Goal: Task Accomplishment & Management: Use online tool/utility

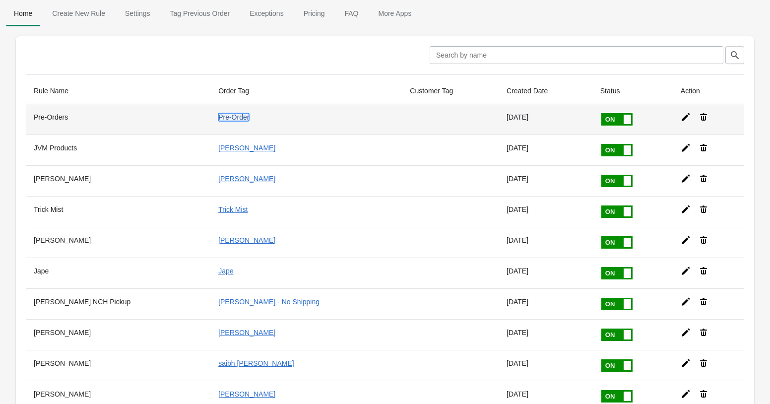
click at [225, 118] on link "Pre-Order" at bounding box center [233, 117] width 31 height 8
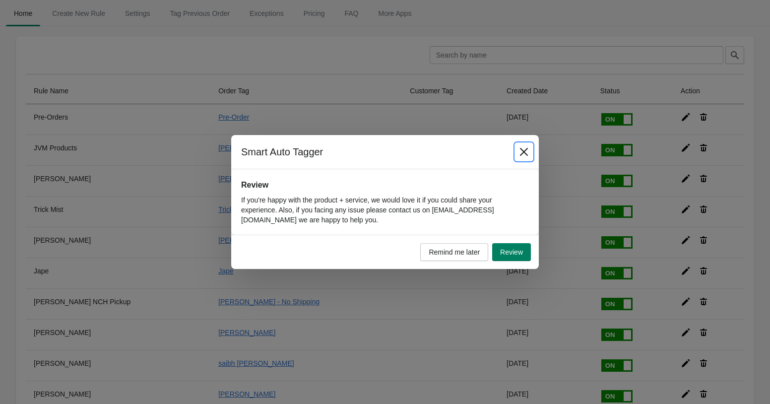
click at [524, 150] on icon "Close" at bounding box center [524, 152] width 10 height 10
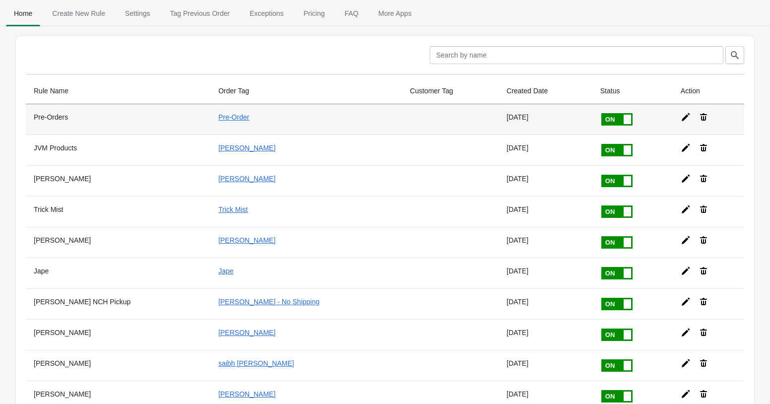
click at [684, 119] on icon at bounding box center [686, 117] width 10 height 10
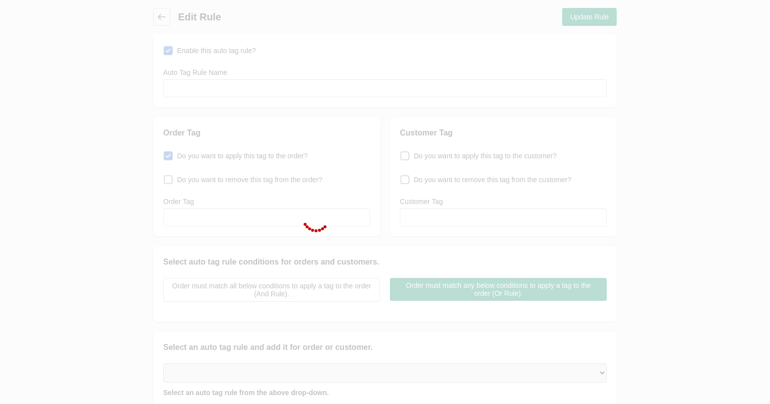
type input "Pre-Orders"
checkbox input "true"
type input "Pre-Order"
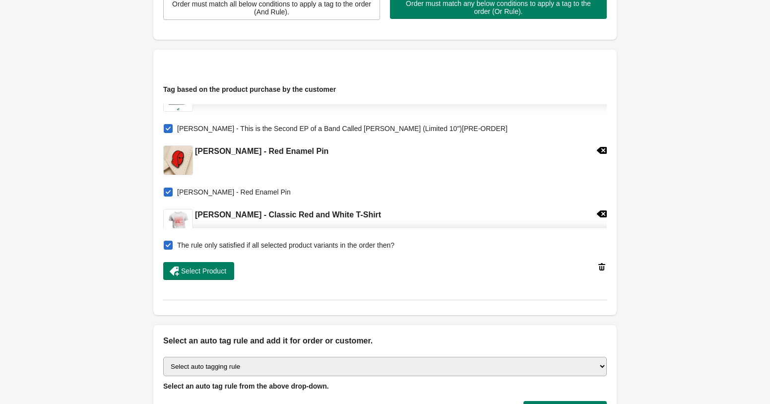
scroll to position [290, 0]
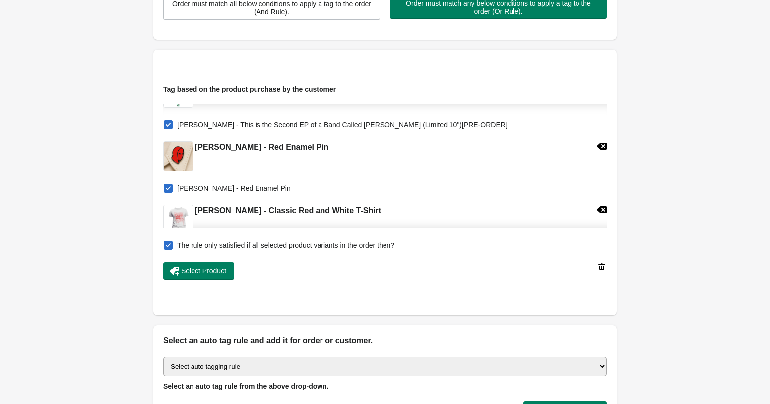
click at [598, 147] on icon at bounding box center [602, 146] width 10 height 7
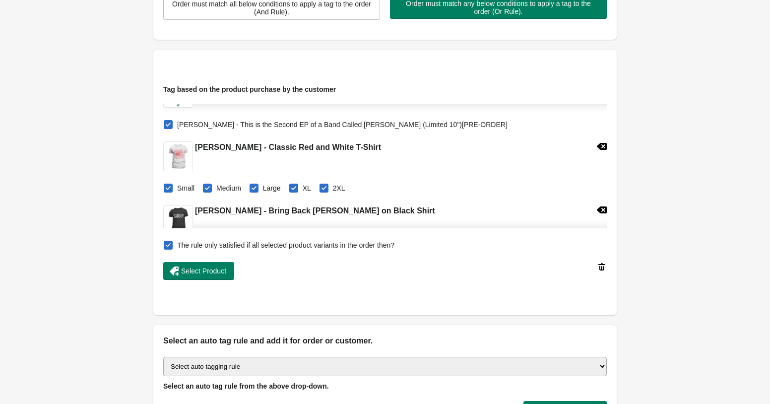
click at [598, 147] on icon at bounding box center [602, 146] width 10 height 7
click at [602, 148] on icon at bounding box center [602, 146] width 10 height 10
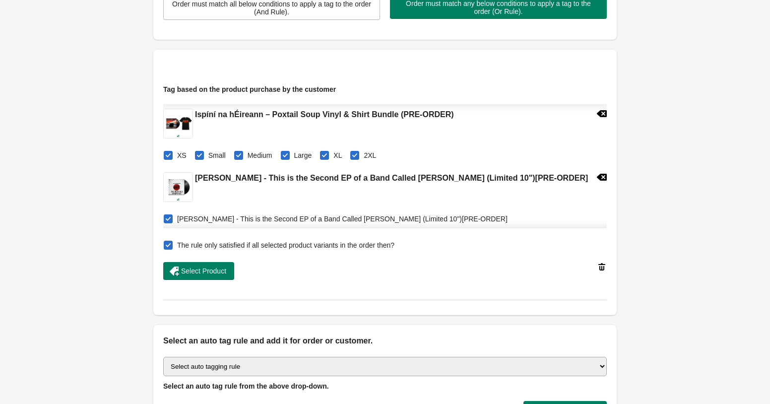
scroll to position [197, 0]
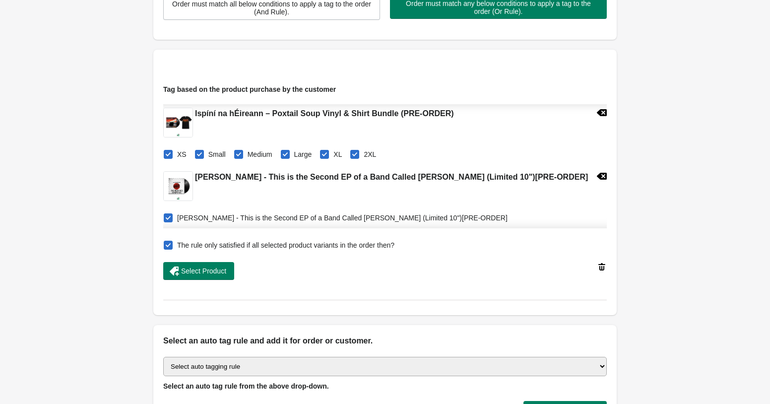
click at [598, 178] on icon at bounding box center [602, 176] width 10 height 7
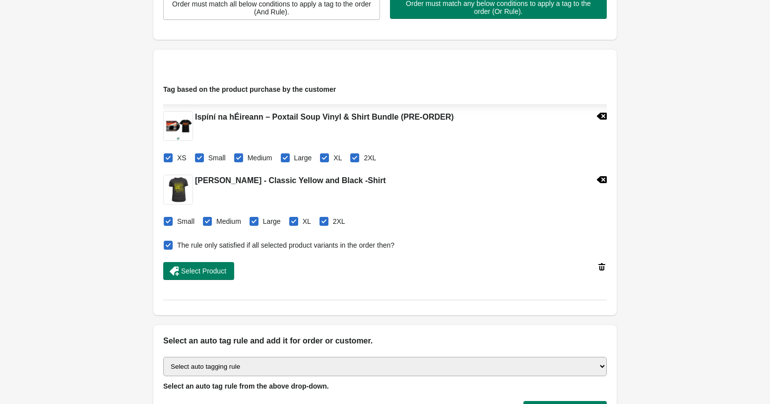
click at [604, 180] on icon at bounding box center [602, 180] width 10 height 10
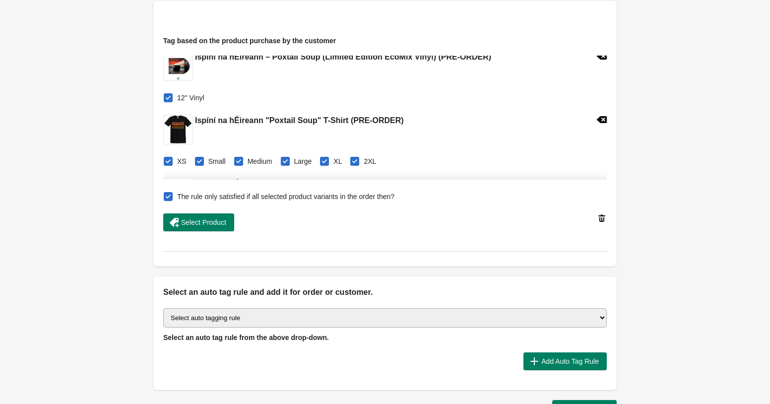
scroll to position [0, 0]
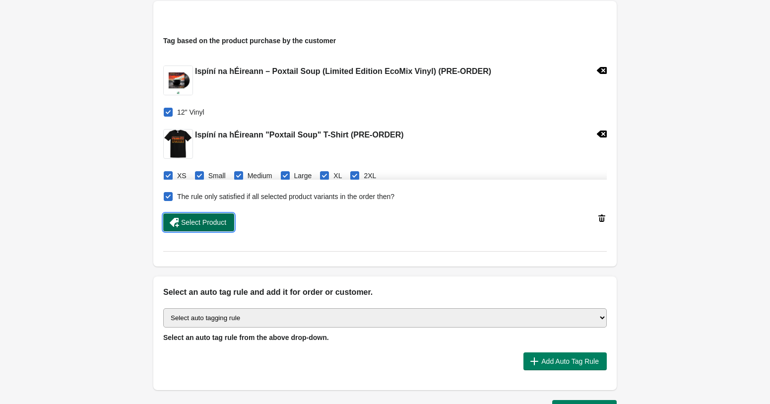
click at [217, 224] on span "Select Product" at bounding box center [203, 222] width 45 height 8
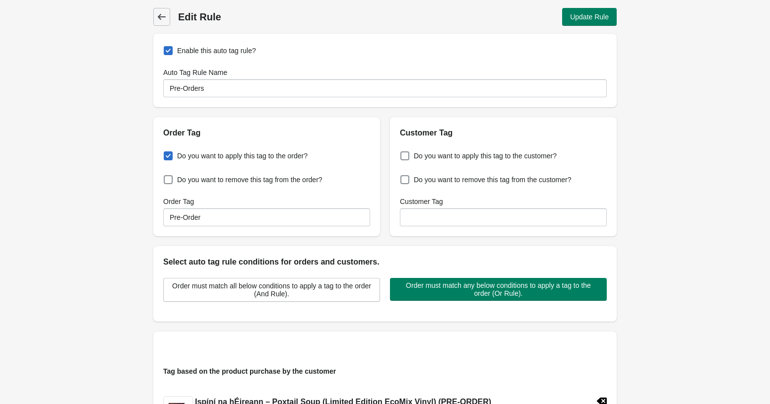
click at [160, 15] on icon at bounding box center [162, 17] width 8 height 6
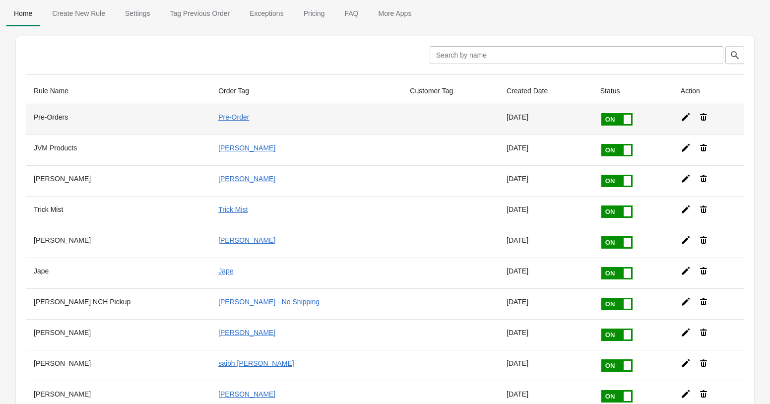
click at [685, 118] on icon at bounding box center [686, 117] width 10 height 10
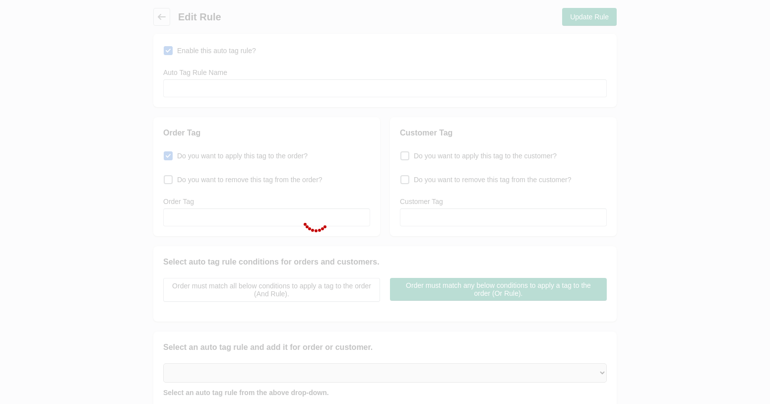
type input "Pre-Orders"
checkbox input "true"
type input "Pre-Order"
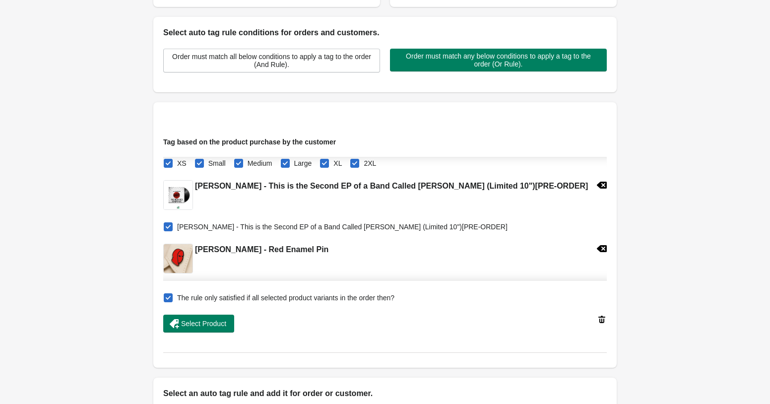
scroll to position [245, 0]
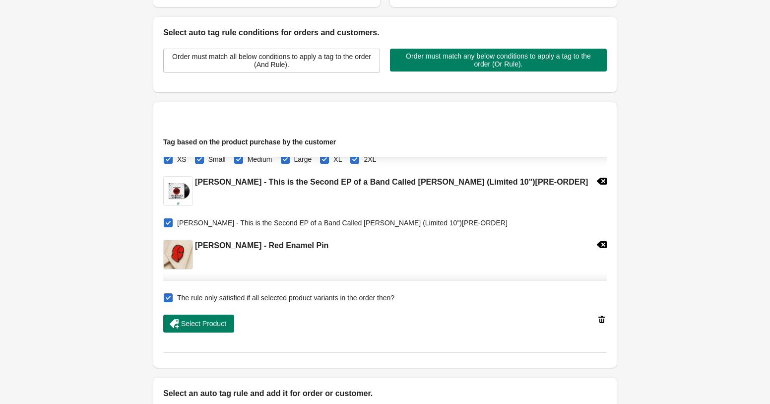
click at [598, 182] on icon at bounding box center [602, 181] width 10 height 7
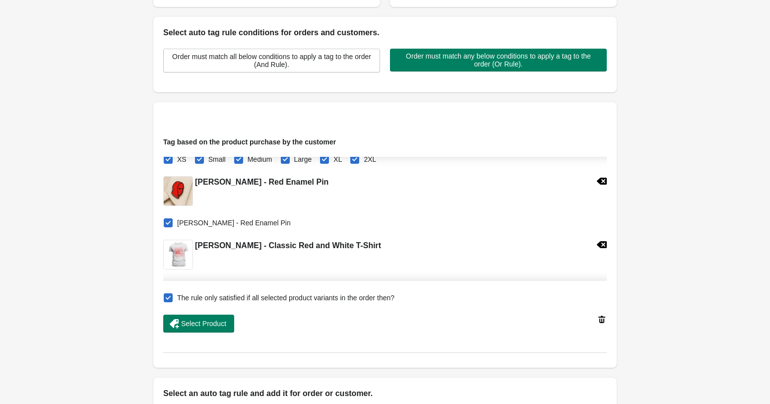
click at [598, 182] on icon at bounding box center [602, 181] width 10 height 7
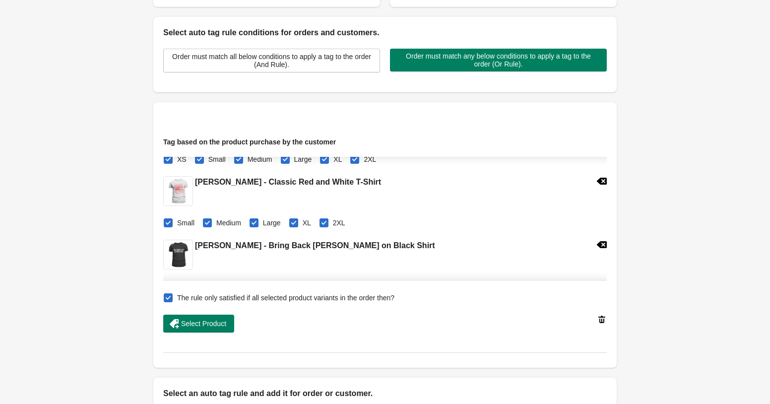
click at [598, 182] on icon at bounding box center [602, 181] width 10 height 7
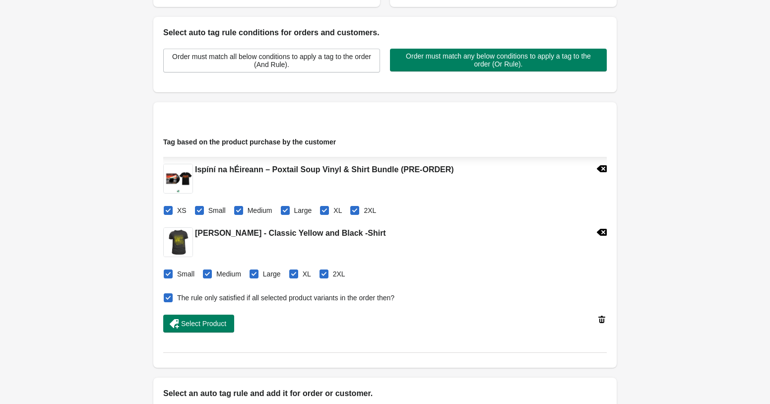
scroll to position [194, 0]
click at [601, 233] on icon at bounding box center [602, 232] width 10 height 7
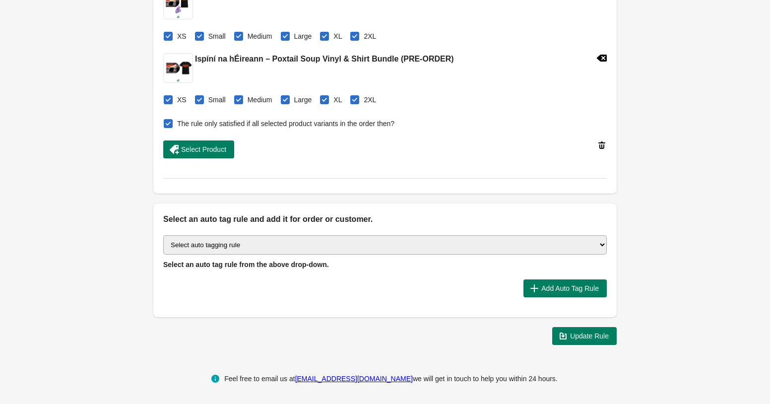
scroll to position [396, 0]
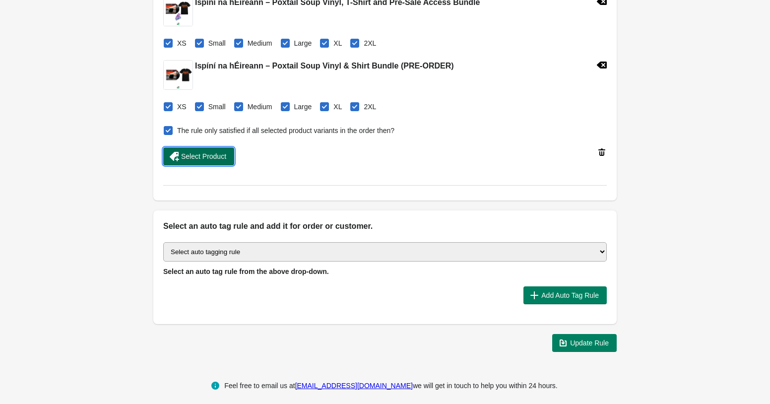
click at [212, 162] on button "Select Product" at bounding box center [198, 156] width 71 height 18
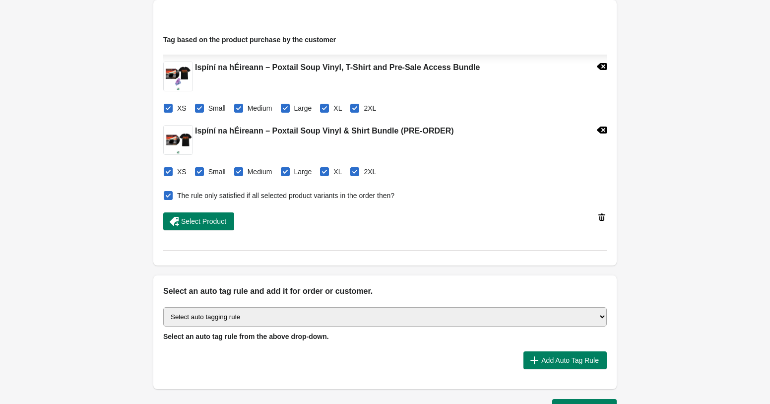
scroll to position [0, 0]
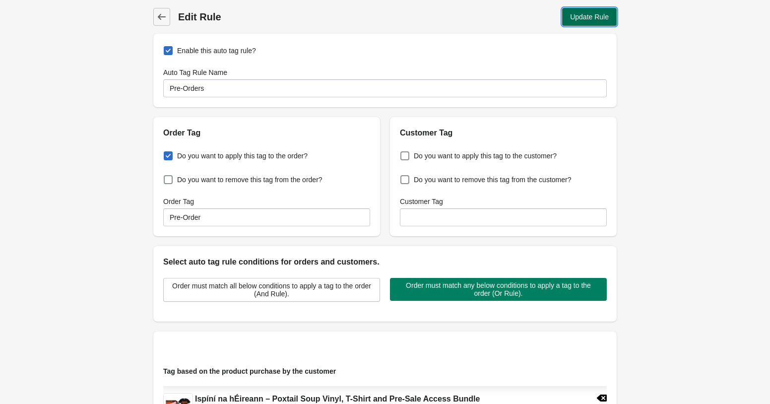
click at [588, 20] on span "Update Rule" at bounding box center [589, 17] width 39 height 8
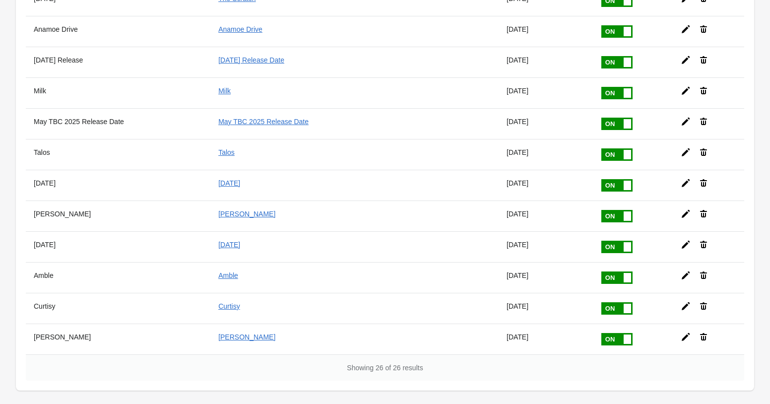
scroll to position [550, 0]
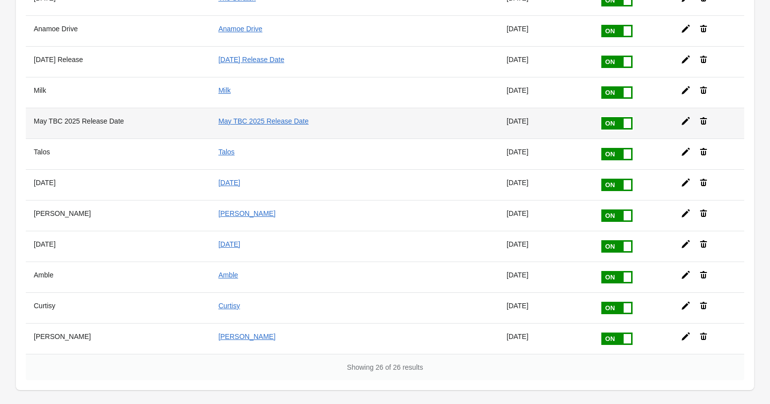
click at [686, 122] on icon at bounding box center [686, 121] width 10 height 10
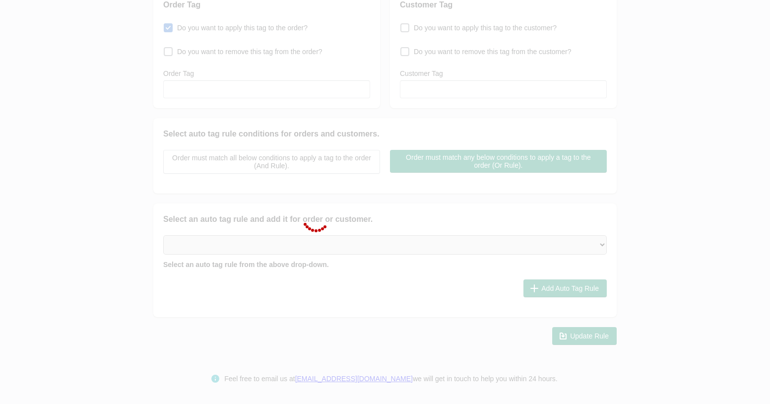
type input "May TBC 2025 Release Date"
checkbox input "true"
type input "May TBC 2025 Release Date"
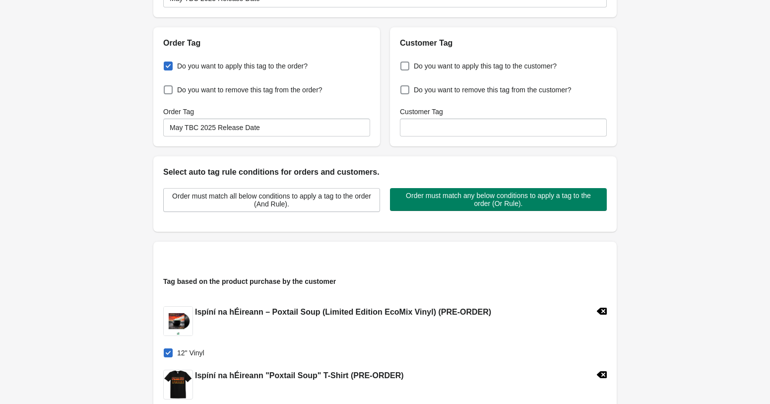
scroll to position [0, 0]
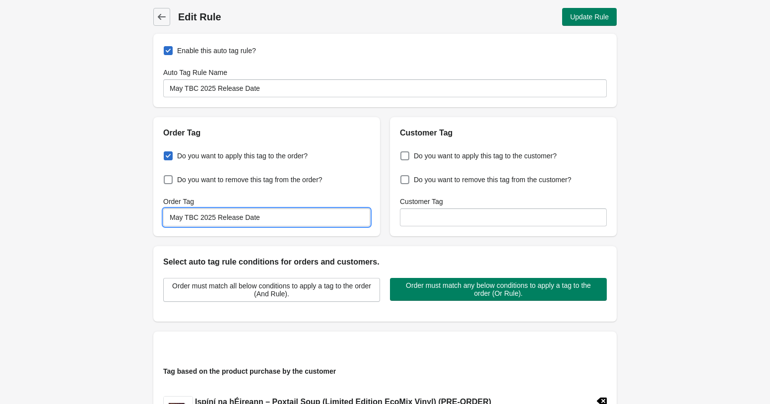
drag, startPoint x: 185, startPoint y: 217, endPoint x: 146, endPoint y: 216, distance: 38.2
click at [163, 216] on input "May TBC 2025 Release Date" at bounding box center [266, 217] width 207 height 18
click at [161, 20] on icon at bounding box center [162, 17] width 10 height 10
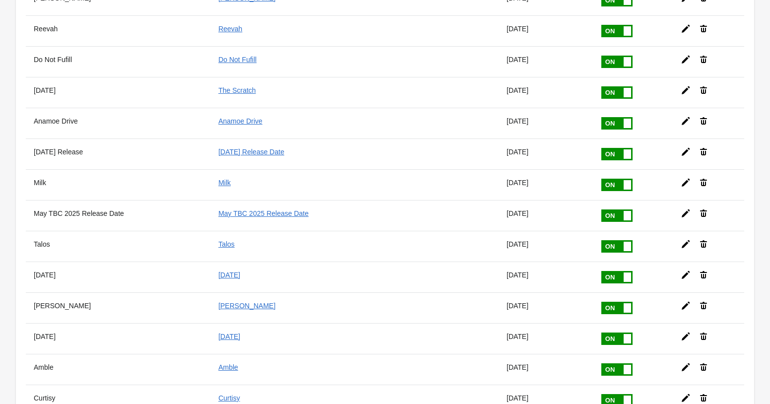
scroll to position [597, 0]
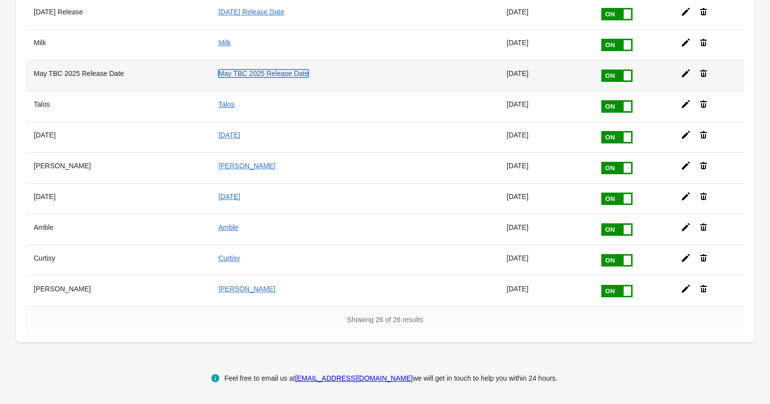
click at [284, 75] on link "May TBC 2025 Release Date" at bounding box center [263, 73] width 90 height 8
click at [684, 73] on icon at bounding box center [686, 73] width 8 height 8
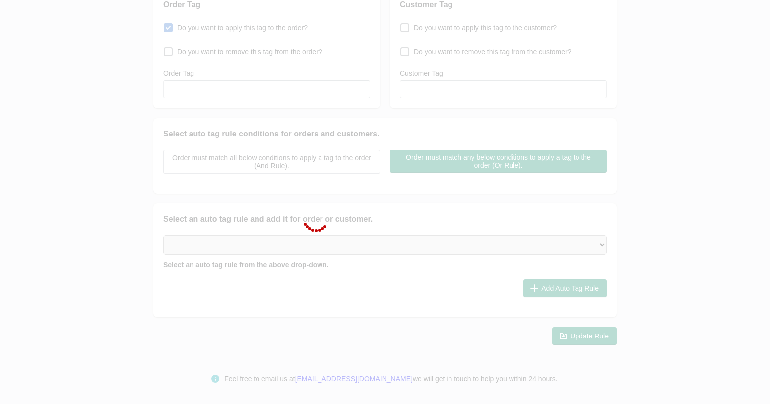
type input "May TBC 2025 Release Date"
checkbox input "true"
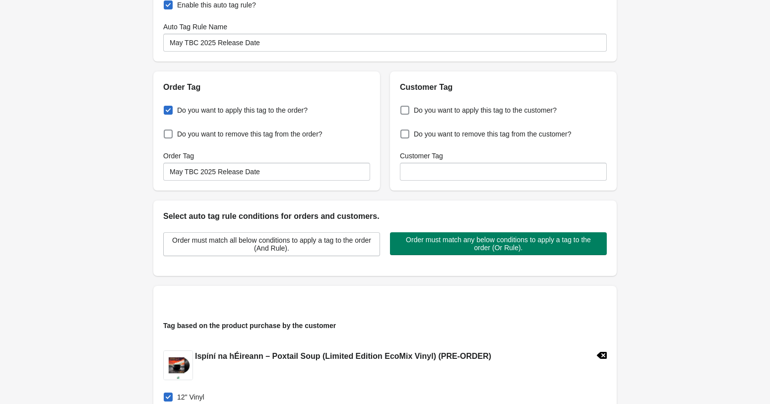
scroll to position [41, 0]
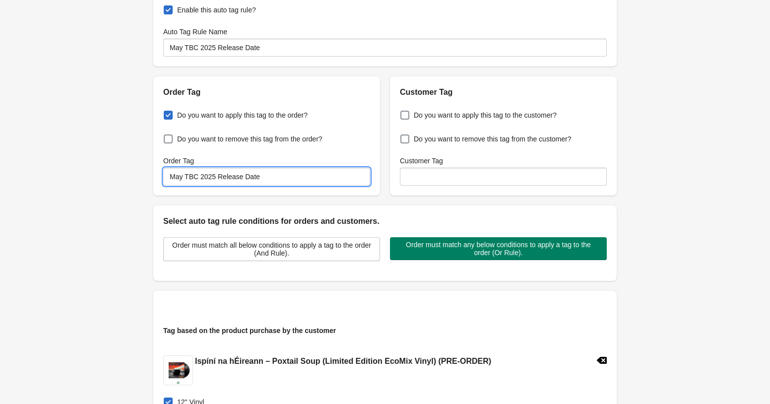
drag, startPoint x: 184, startPoint y: 178, endPoint x: 144, endPoint y: 178, distance: 40.2
click at [163, 178] on input "May TBC 2025 Release Date" at bounding box center [266, 177] width 207 height 18
type input "Nov TBC 2025 Release Date"
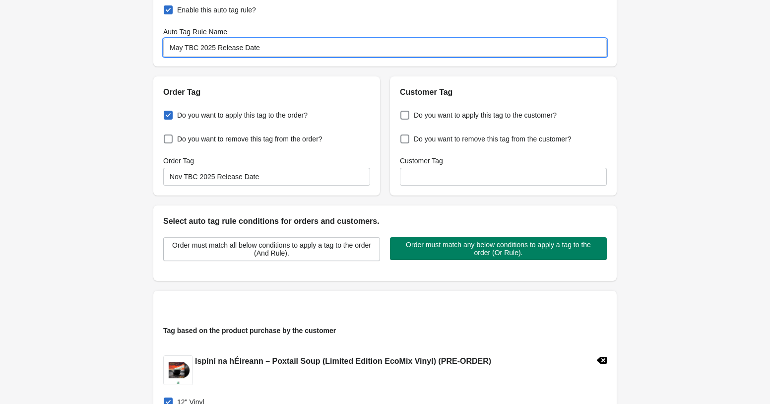
drag, startPoint x: 184, startPoint y: 48, endPoint x: 141, endPoint y: 49, distance: 42.7
click at [163, 49] on input "May TBC 2025 Release Date" at bounding box center [385, 48] width 444 height 18
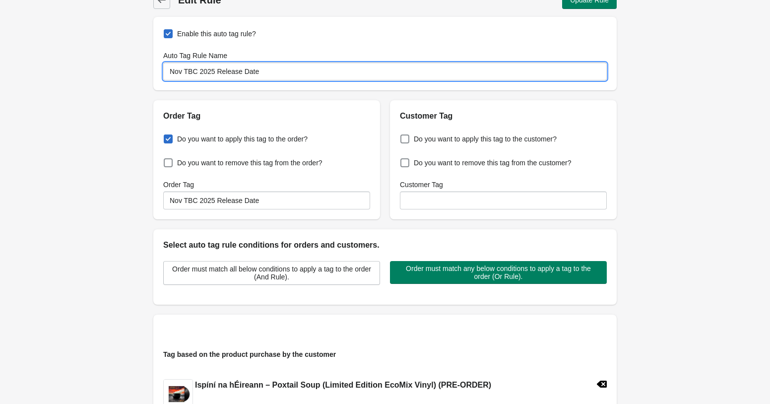
scroll to position [0, 0]
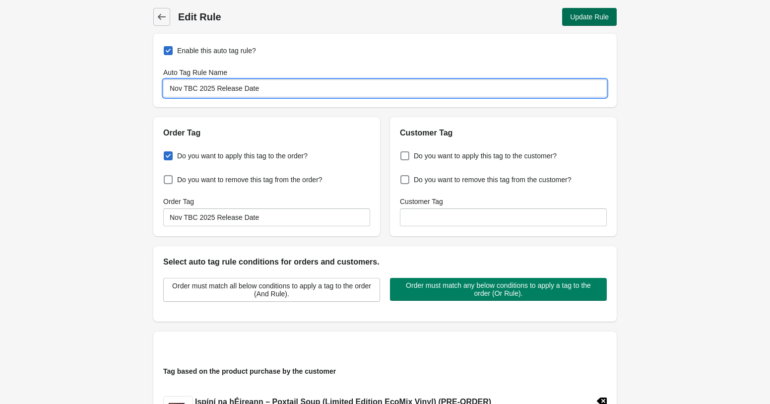
type input "Nov TBC 2025 Release Date"
click at [589, 20] on span "Update Rule" at bounding box center [589, 17] width 39 height 8
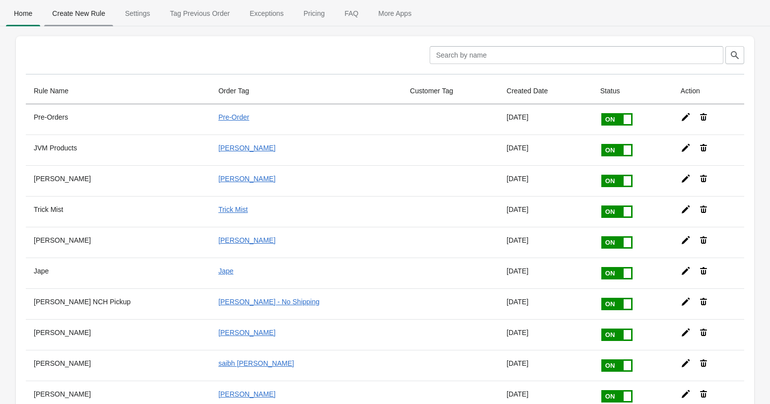
click at [95, 16] on span "Create New Rule" at bounding box center [78, 13] width 69 height 18
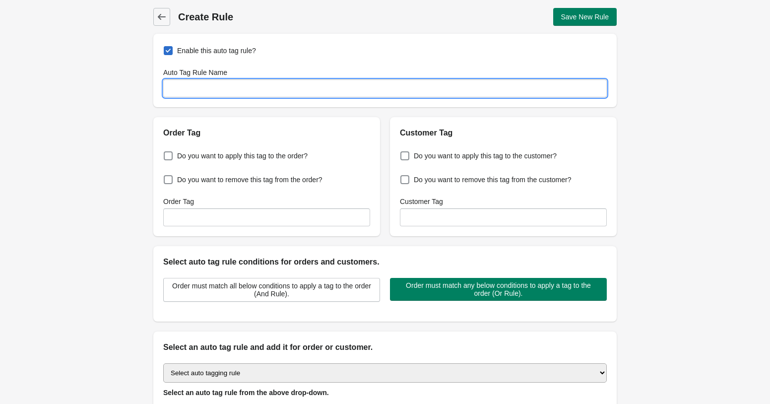
click at [259, 89] on input "Auto Tag Rule Name" at bounding box center [385, 88] width 444 height 18
type input "Child of [GEOGRAPHIC_DATA]"
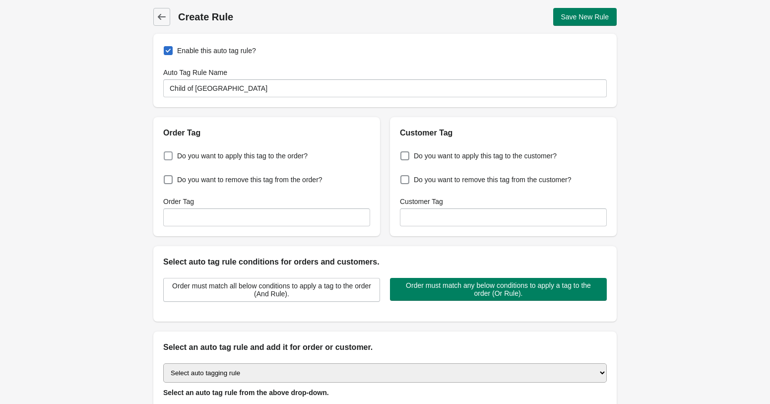
click at [207, 158] on span "Do you want to apply this tag to the order?" at bounding box center [242, 156] width 131 height 10
click at [166, 153] on input "Do you want to apply this tag to the order?" at bounding box center [166, 153] width 0 height 0
checkbox input "true"
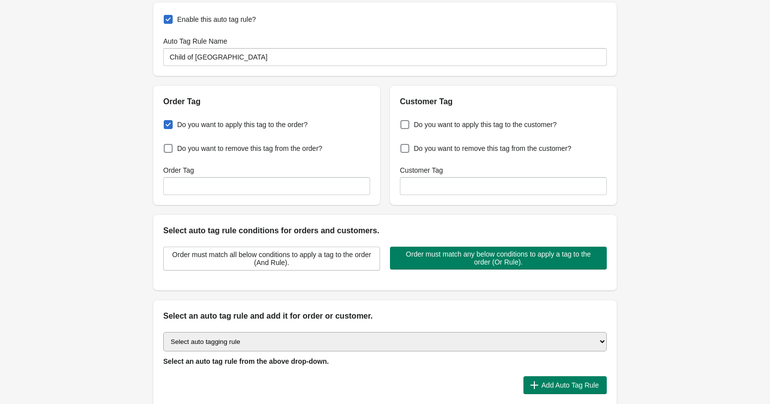
scroll to position [33, 0]
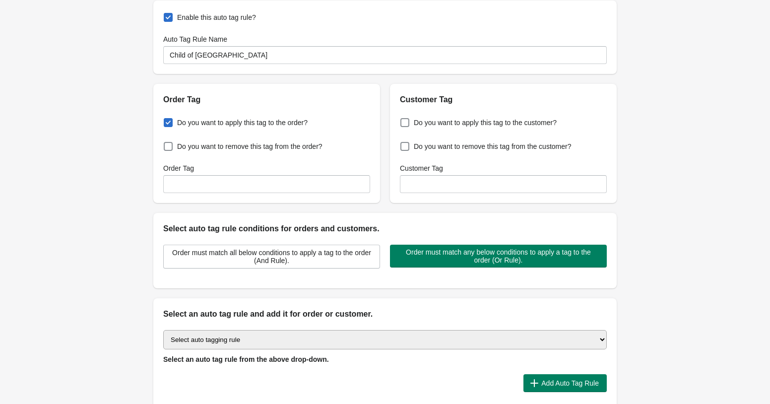
click at [257, 197] on div "Do you want to apply this tag to the order? Do you want to remove this tag from…" at bounding box center [266, 154] width 227 height 97
click at [240, 181] on input "Order Tag" at bounding box center [266, 184] width 207 height 18
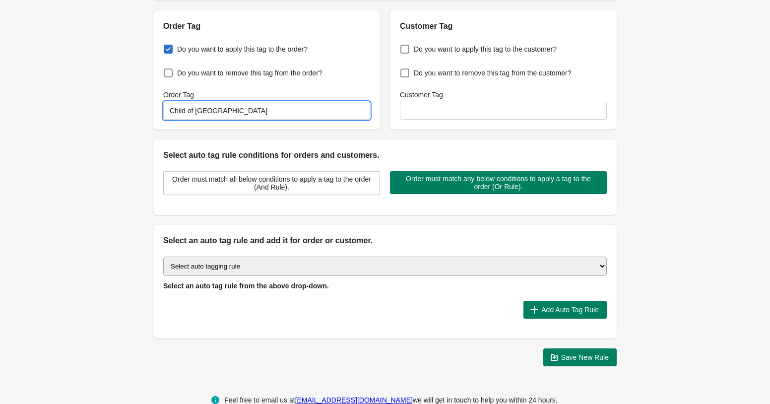
scroll to position [128, 0]
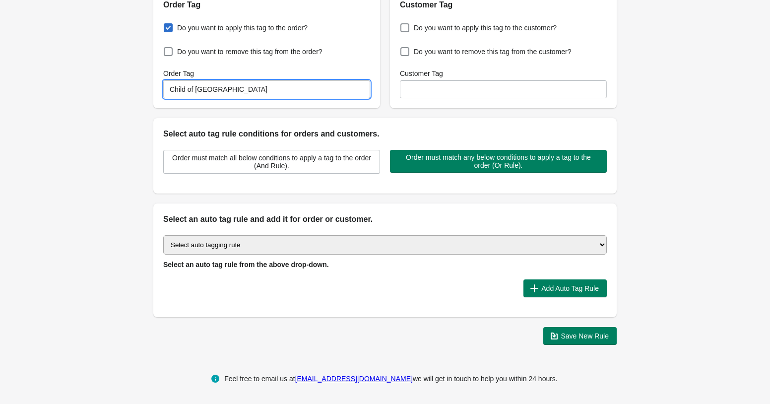
type input "Child of [GEOGRAPHIC_DATA]"
click at [163, 235] on select "Select auto tagging rule Tag by order amount Tag based on the order count (Volu…" at bounding box center [385, 244] width 444 height 19
select select "1"
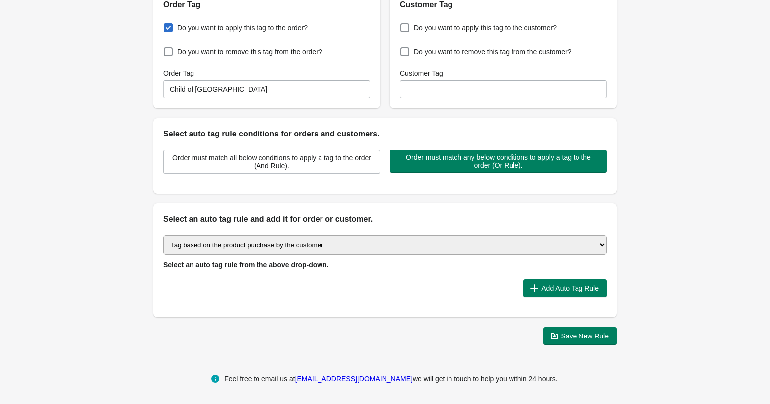
click option "Tag based on the product purchase by the customer" at bounding box center [0, 0] width 0 height 0
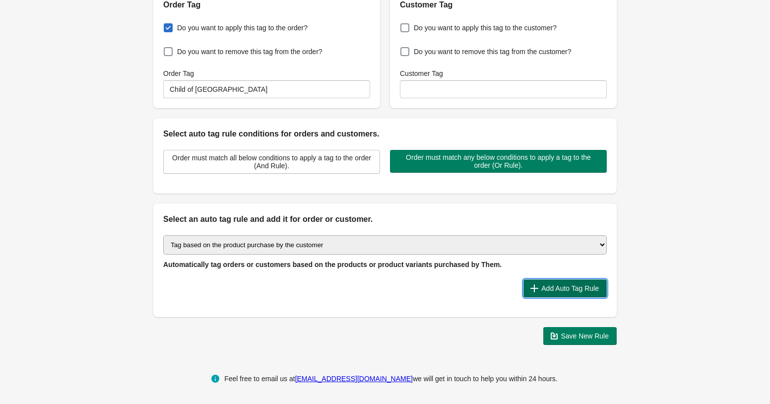
click at [566, 285] on span "Add Auto Tag Rule" at bounding box center [570, 288] width 58 height 8
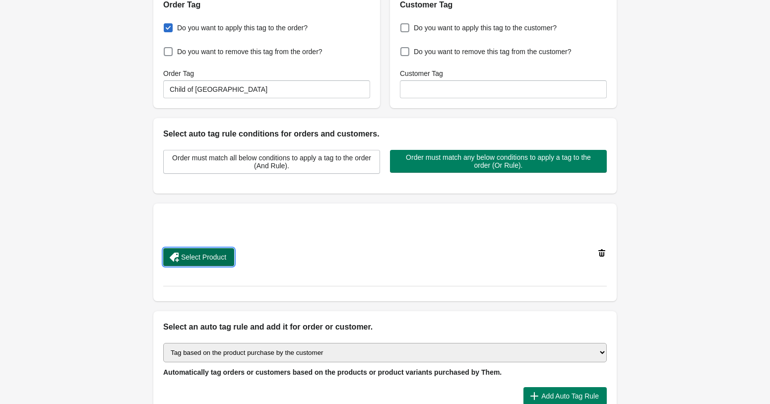
click at [222, 262] on span "Select Product" at bounding box center [198, 257] width 55 height 10
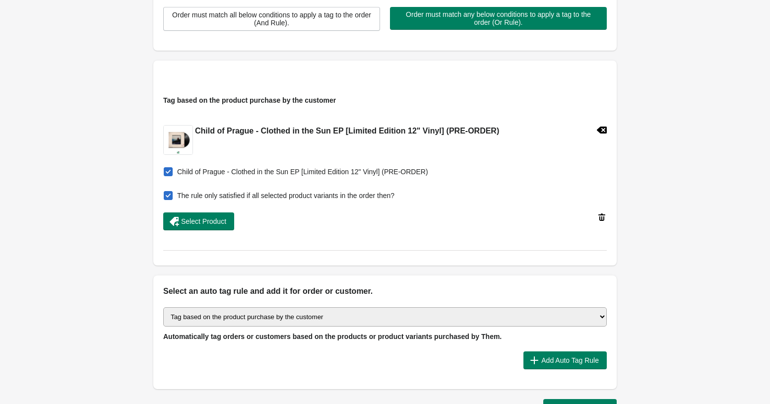
scroll to position [343, 0]
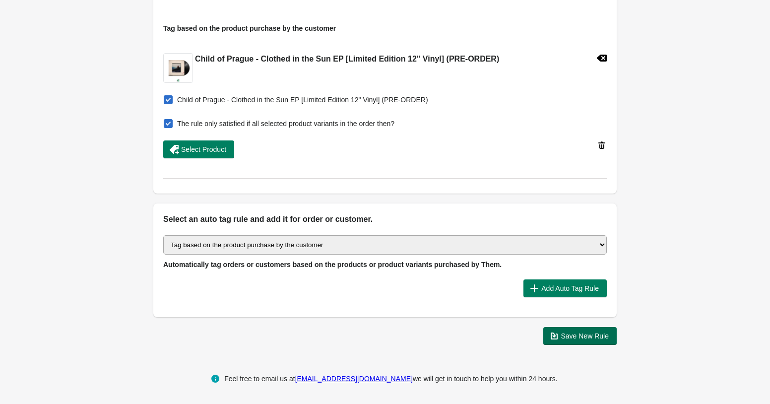
click at [578, 332] on span "Save New Rule" at bounding box center [585, 336] width 48 height 8
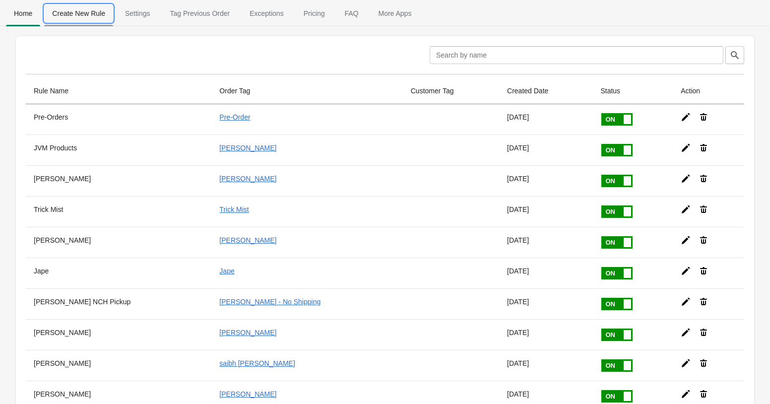
click at [99, 21] on span "Create New Rule" at bounding box center [78, 13] width 69 height 18
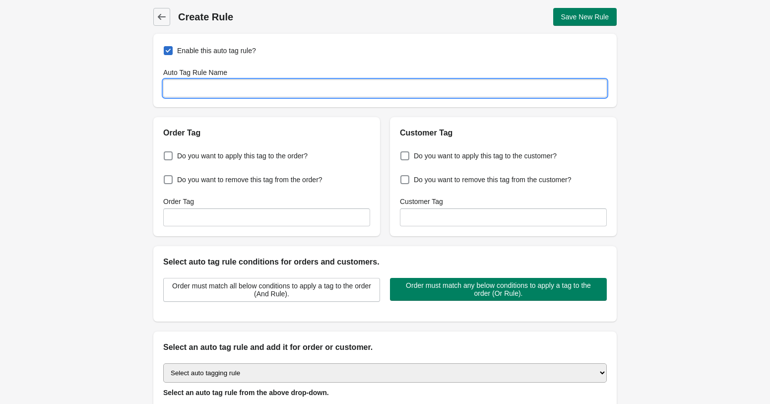
click at [191, 82] on input "Auto Tag Rule Name" at bounding box center [385, 88] width 444 height 18
type input "D"
type input "P"
type input "[DATE] - Date TBC - PreOrder"
click at [169, 156] on span at bounding box center [168, 155] width 9 height 9
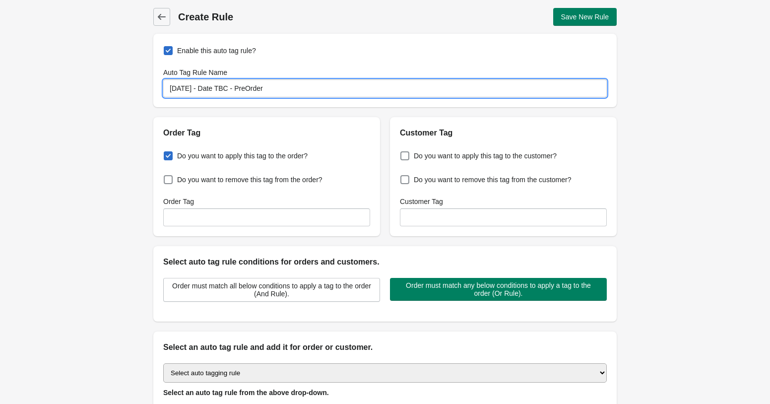
click at [166, 153] on input "Do you want to apply this tag to the order?" at bounding box center [166, 153] width 0 height 0
checkbox input "true"
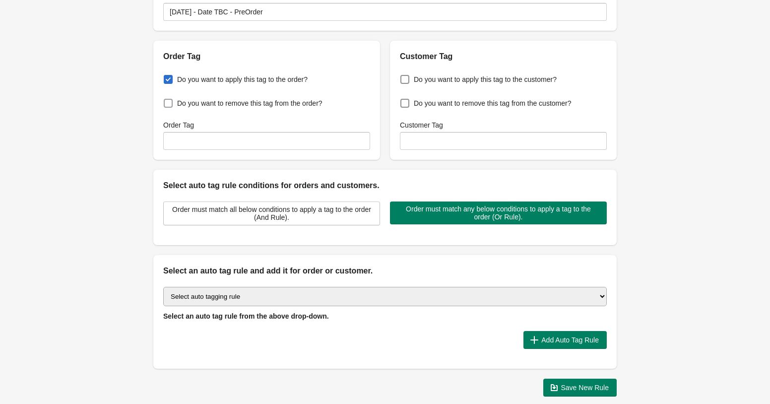
scroll to position [83, 0]
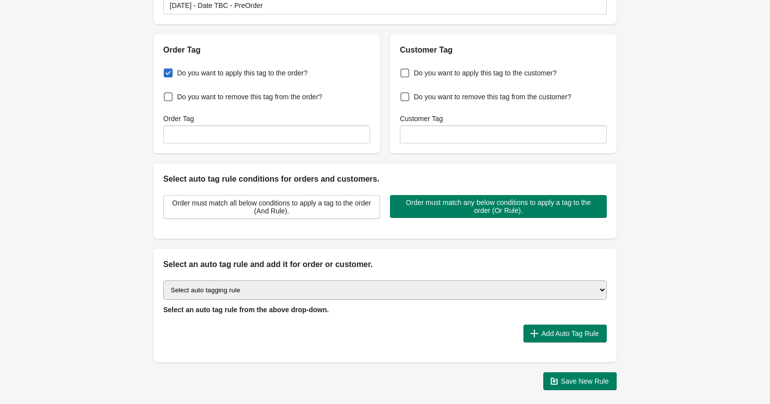
click at [163, 280] on select "Select auto tagging rule Tag by order amount Tag based on the order count (Volu…" at bounding box center [385, 289] width 444 height 19
select select "1"
click option "Tag based on the product purchase by the customer" at bounding box center [0, 0] width 0 height 0
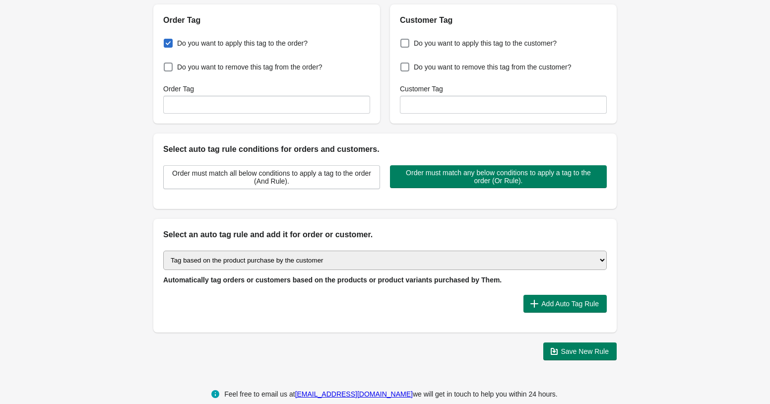
scroll to position [128, 0]
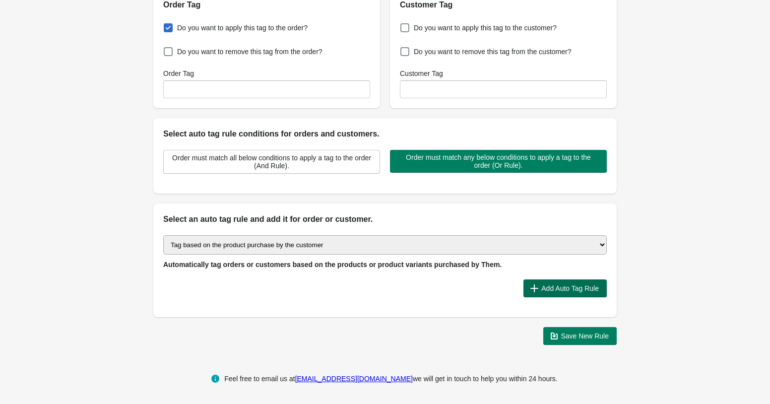
click at [555, 289] on span "Add Auto Tag Rule" at bounding box center [570, 288] width 58 height 8
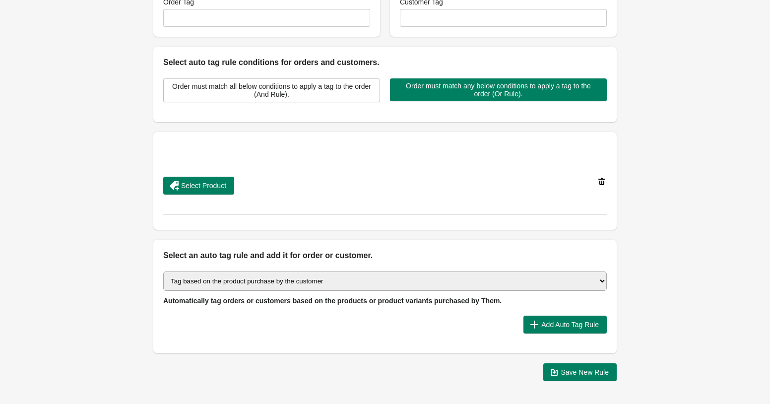
scroll to position [204, 0]
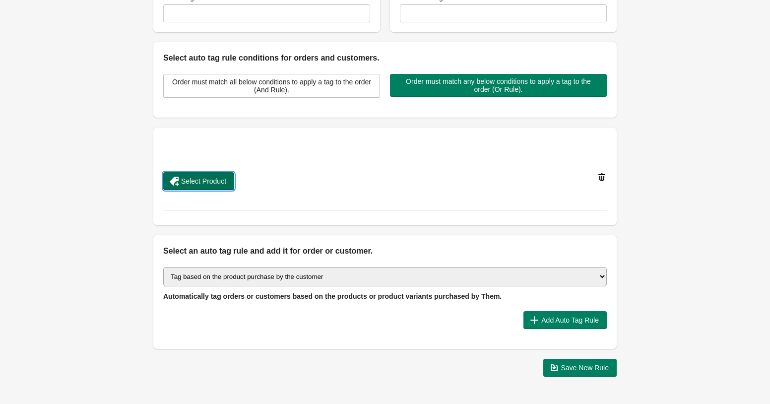
click at [230, 180] on button "Select Product" at bounding box center [198, 181] width 71 height 18
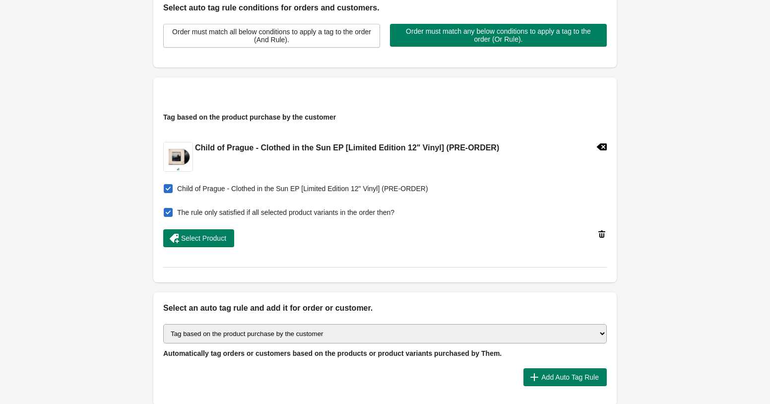
scroll to position [343, 0]
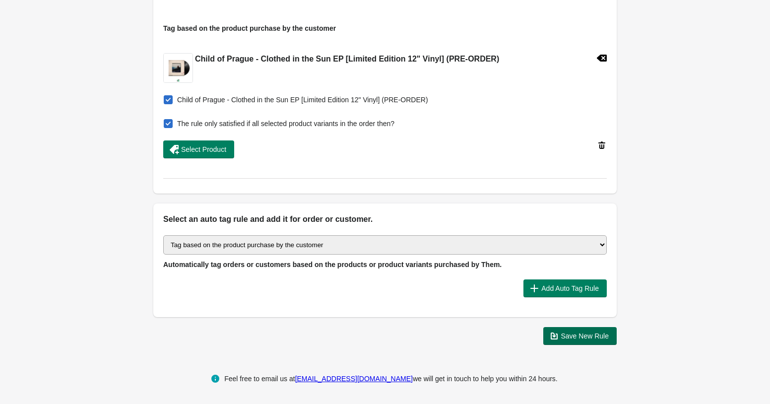
click at [578, 332] on span "Save New Rule" at bounding box center [585, 336] width 48 height 8
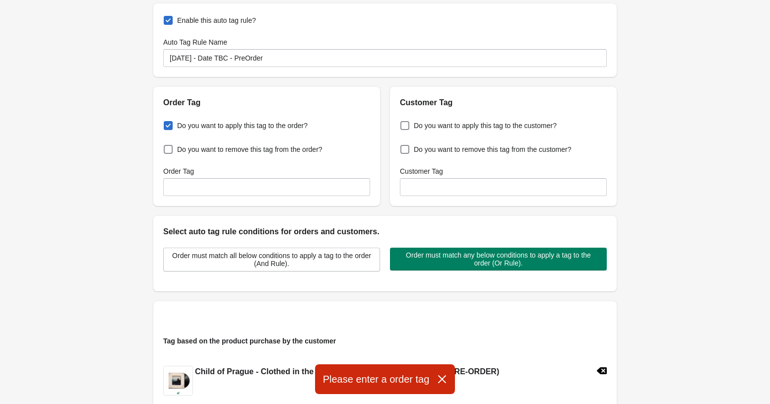
scroll to position [0, 0]
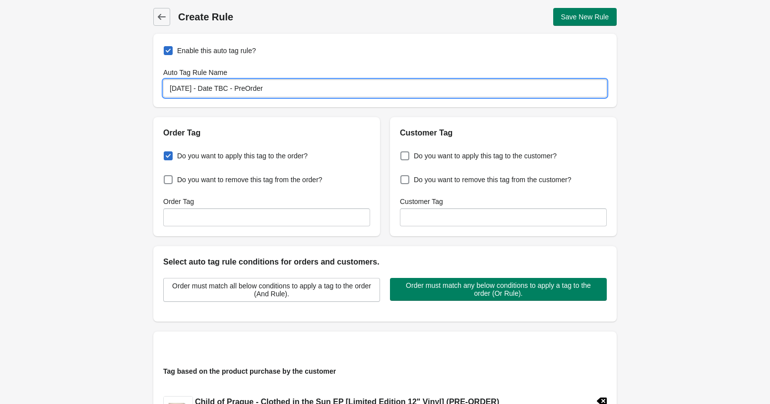
click at [275, 87] on input "[DATE] - Date TBC - PreOrder" at bounding box center [385, 88] width 444 height 18
click at [189, 218] on input "Order Tag" at bounding box center [266, 217] width 207 height 18
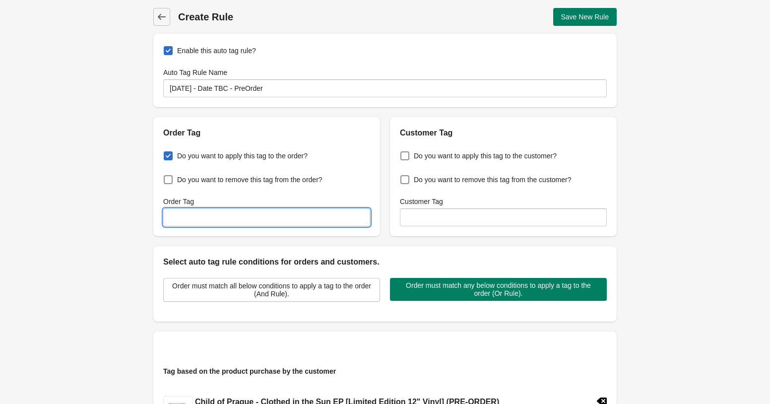
paste input "[DATE] - Date TBC - PreOrder"
type input "[DATE] - Date TBC - PreOrder"
click at [586, 14] on span "Save New Rule" at bounding box center [585, 17] width 48 height 8
